Goal: Transaction & Acquisition: Purchase product/service

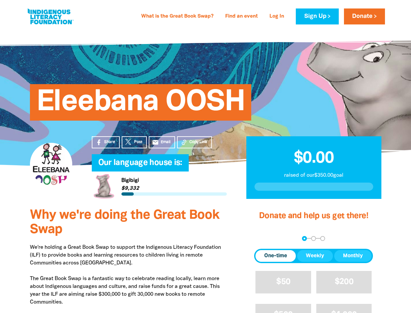
click at [205, 156] on h4 "Our language house is:﻿" at bounding box center [165, 162] width 135 height 13
click at [194, 142] on span "Copy Link" at bounding box center [198, 142] width 18 height 6
click at [263, 238] on div "arrow_back Back Step 1 Step 2 Step 3" at bounding box center [313, 238] width 119 height 5
click at [304, 238] on div "Navigate to step 1 of 3 to enter your donation amount" at bounding box center [305, 238] width 2 height 2
click at [276, 256] on span "One-time" at bounding box center [275, 256] width 23 height 8
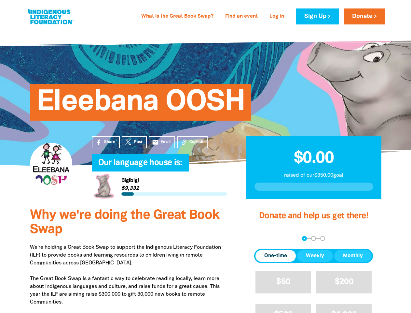
click at [315, 256] on span "Weekly" at bounding box center [315, 256] width 18 height 8
click at [353, 256] on span "Monthly" at bounding box center [353, 256] width 20 height 8
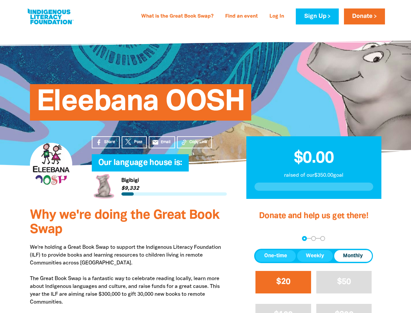
click at [283, 282] on span "$20" at bounding box center [283, 281] width 14 height 7
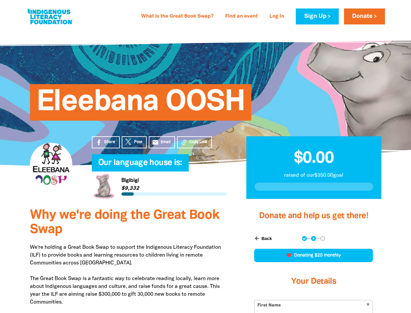
scroll to position [150, 0]
